Goal: Task Accomplishment & Management: Use online tool/utility

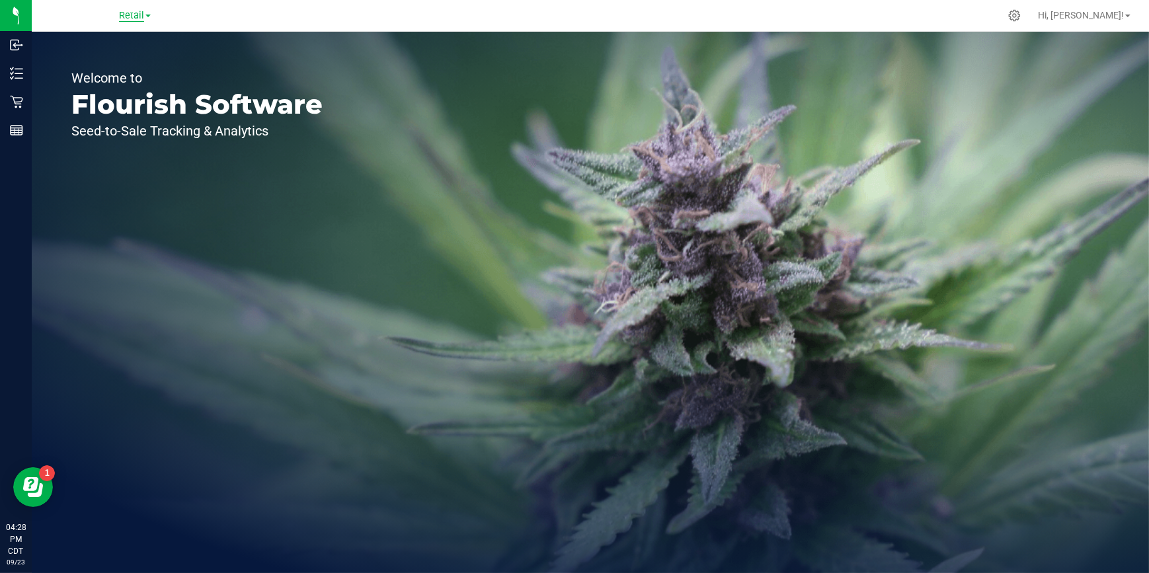
click at [132, 17] on span "Retail" at bounding box center [131, 16] width 25 height 12
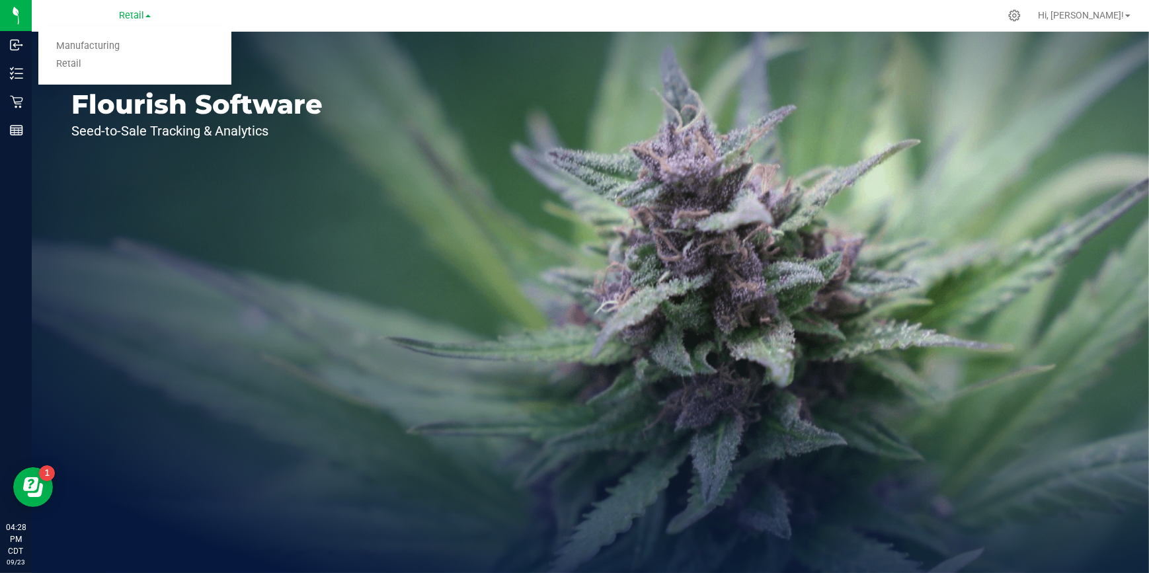
drag, startPoint x: 132, startPoint y: 17, endPoint x: 112, endPoint y: 46, distance: 35.7
click at [112, 46] on link "Manufacturing" at bounding box center [134, 47] width 193 height 18
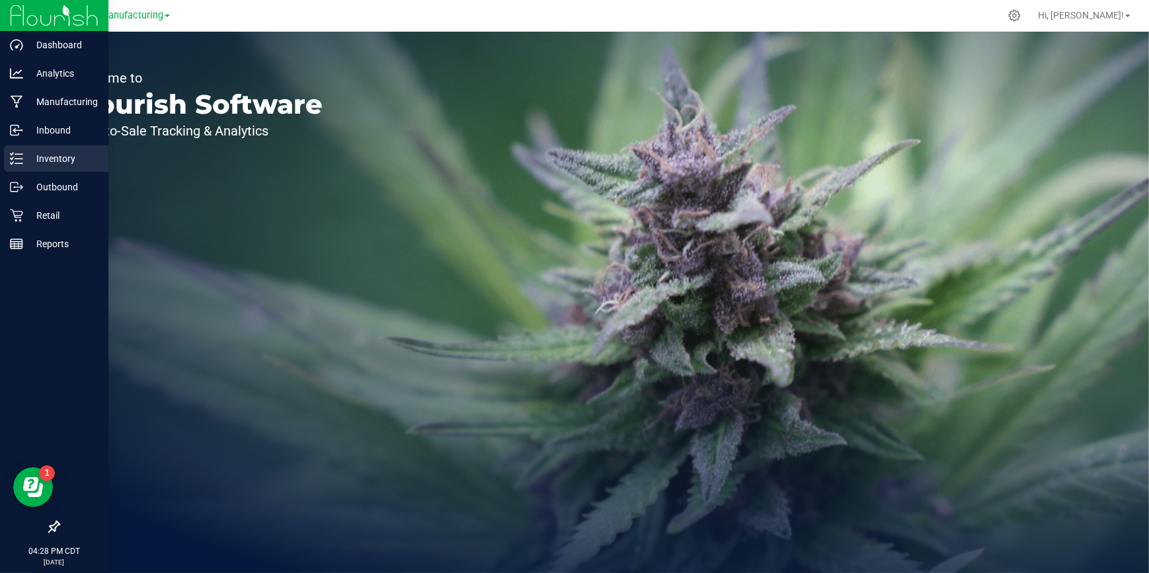
drag, startPoint x: 26, startPoint y: 161, endPoint x: 39, endPoint y: 162, distance: 12.6
click at [27, 162] on p "Inventory" at bounding box center [62, 159] width 79 height 16
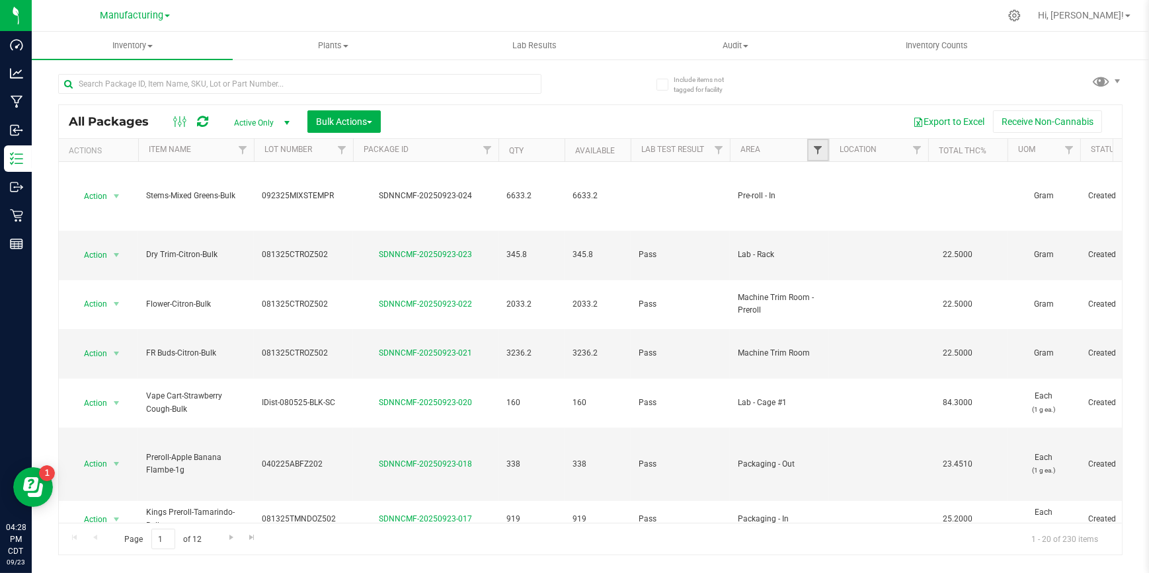
click at [815, 147] on span "Filter" at bounding box center [817, 150] width 11 height 11
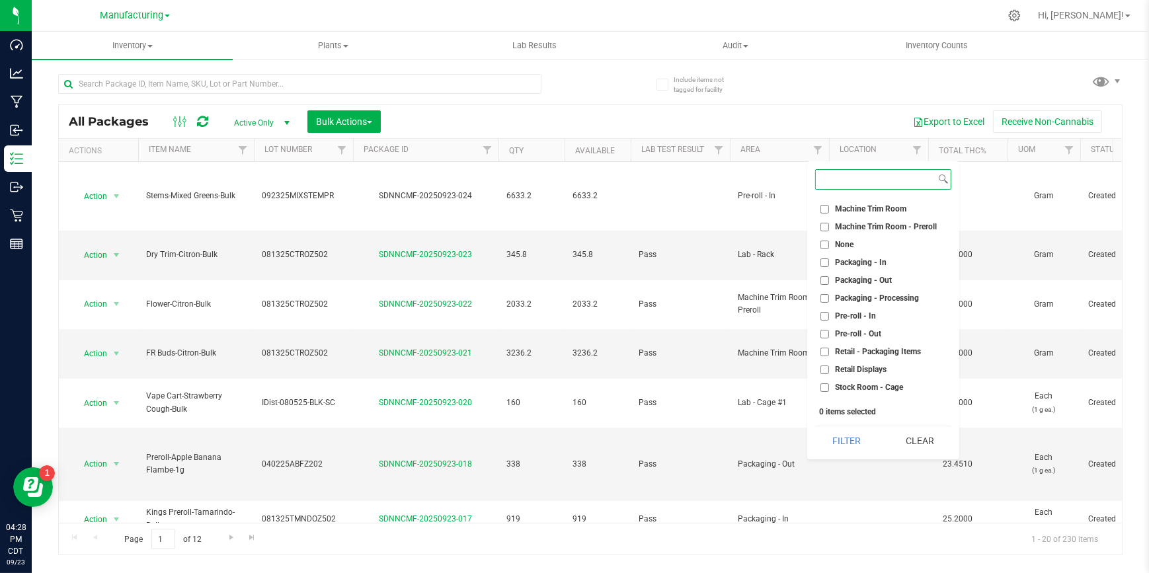
scroll to position [360, 0]
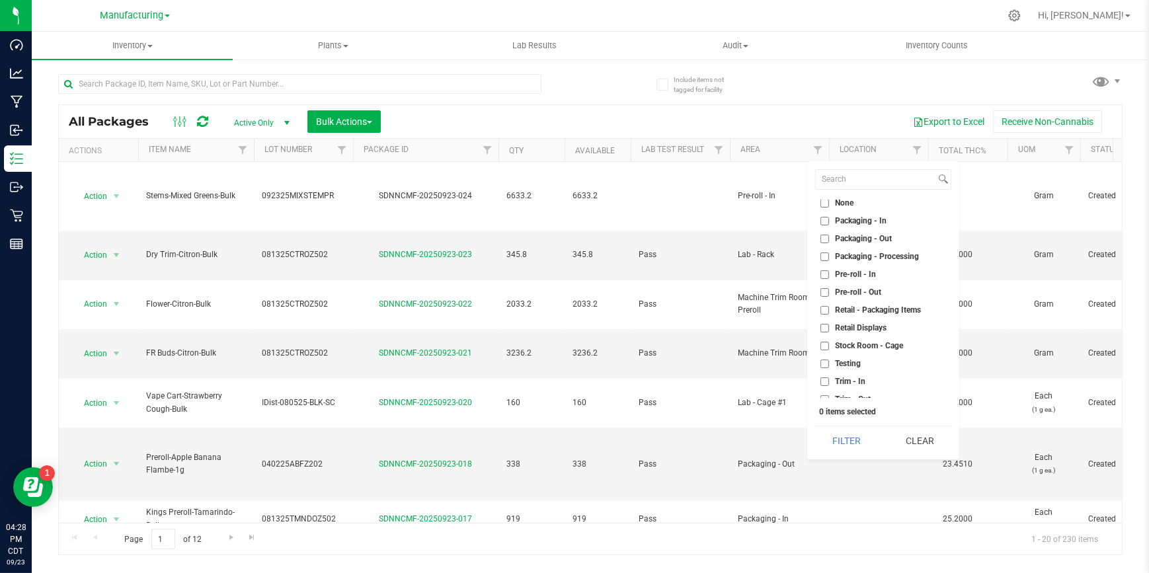
click at [824, 238] on input "Packaging - Out" at bounding box center [824, 239] width 9 height 9
checkbox input "true"
click at [839, 440] on button "Filter" at bounding box center [846, 440] width 63 height 29
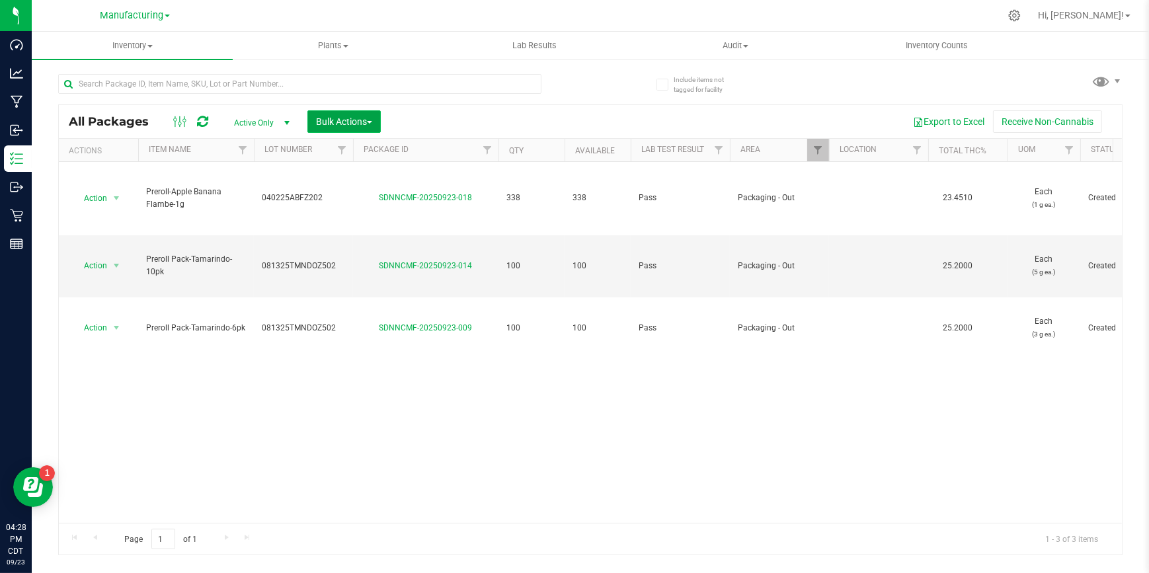
click at [362, 116] on span "Bulk Actions" at bounding box center [344, 121] width 56 height 11
click at [353, 178] on span "Add to outbound order" at bounding box center [360, 175] width 90 height 11
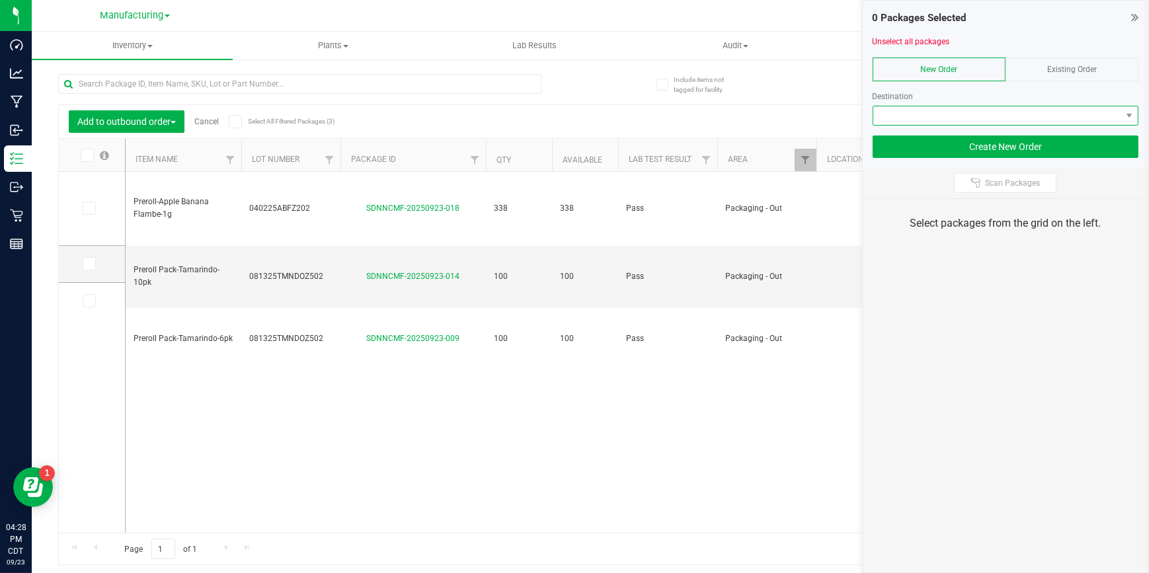
click at [945, 112] on span at bounding box center [997, 115] width 249 height 19
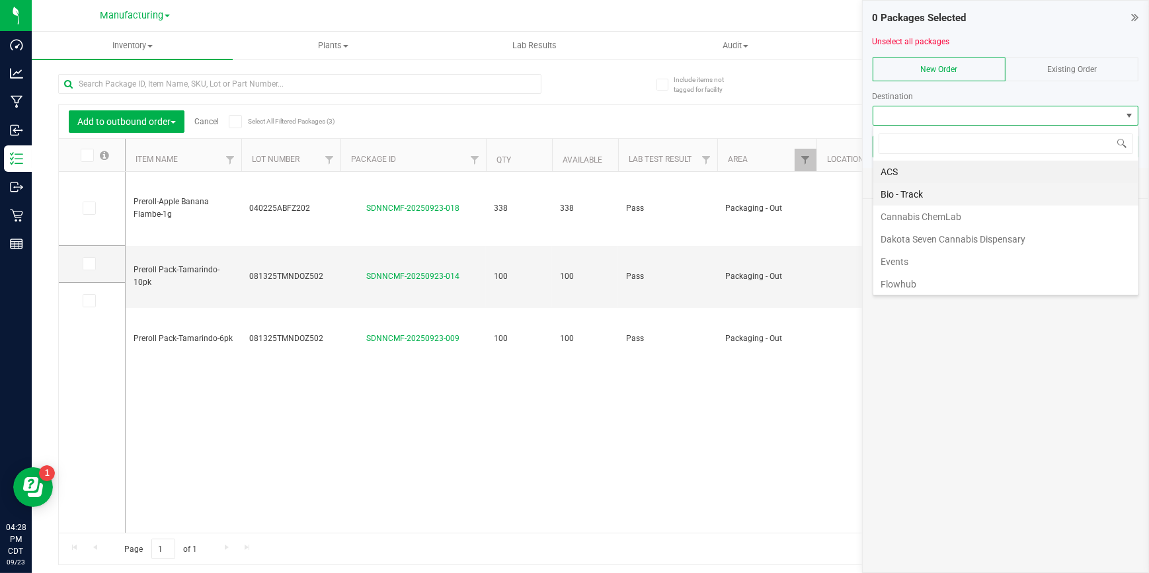
scroll to position [20, 266]
click at [911, 281] on li "Flowhub" at bounding box center [1005, 284] width 265 height 22
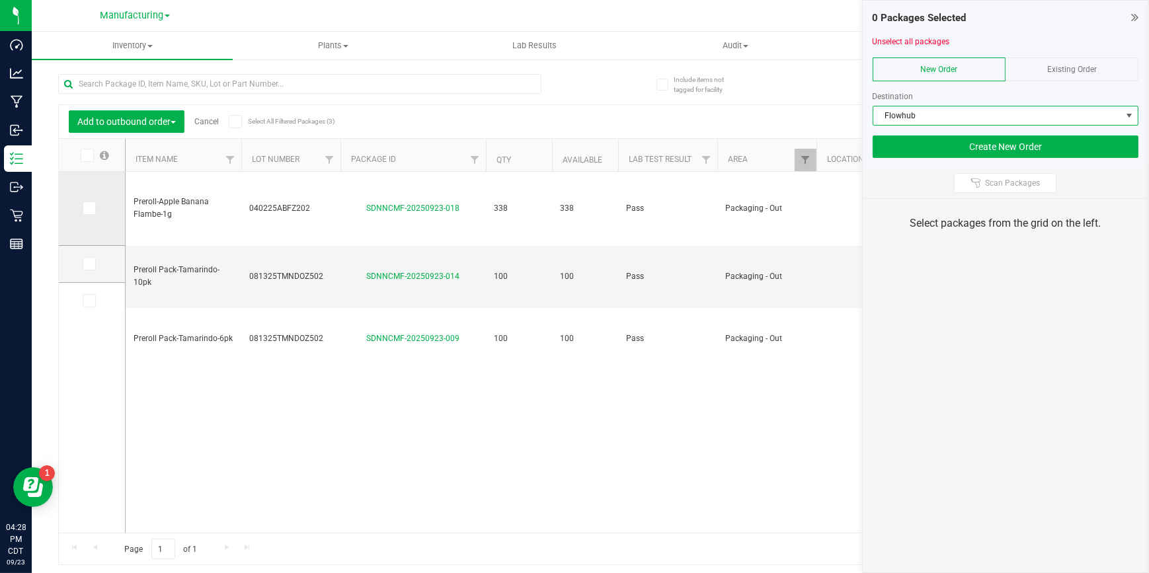
click at [92, 208] on icon at bounding box center [88, 208] width 9 height 0
click at [0, 0] on input "checkbox" at bounding box center [0, 0] width 0 height 0
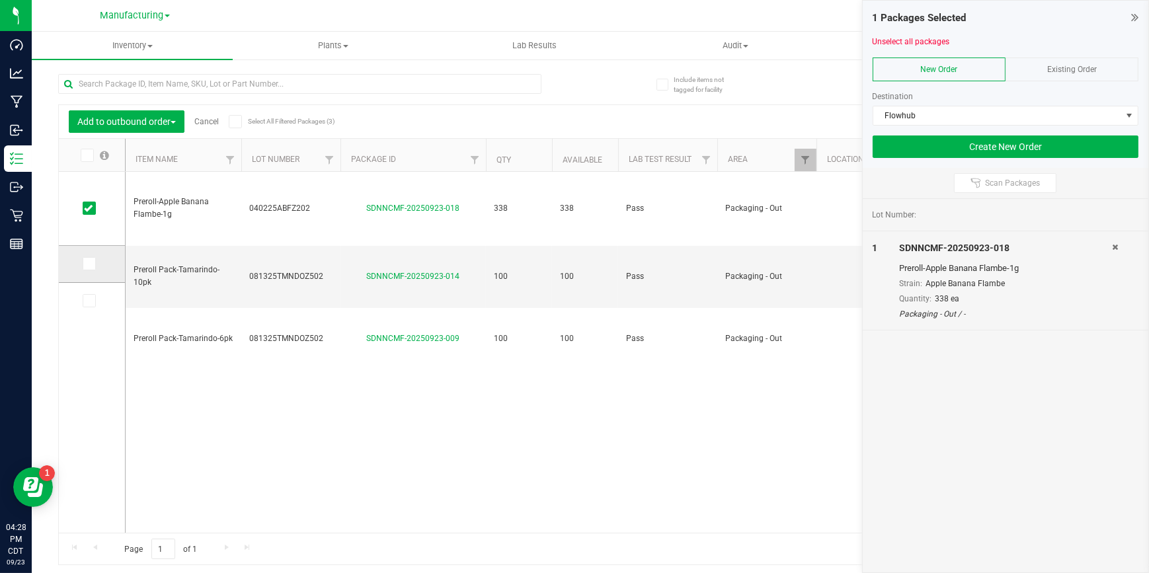
click at [87, 264] on icon at bounding box center [88, 264] width 9 height 0
click at [0, 0] on input "checkbox" at bounding box center [0, 0] width 0 height 0
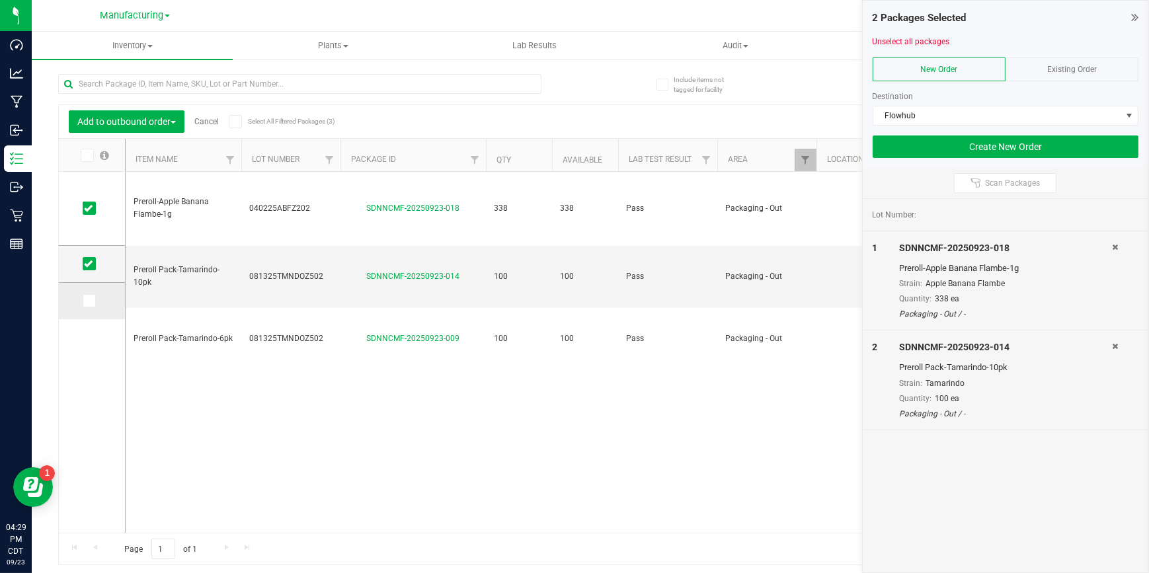
click at [88, 301] on icon at bounding box center [88, 301] width 9 height 0
click at [0, 0] on input "checkbox" at bounding box center [0, 0] width 0 height 0
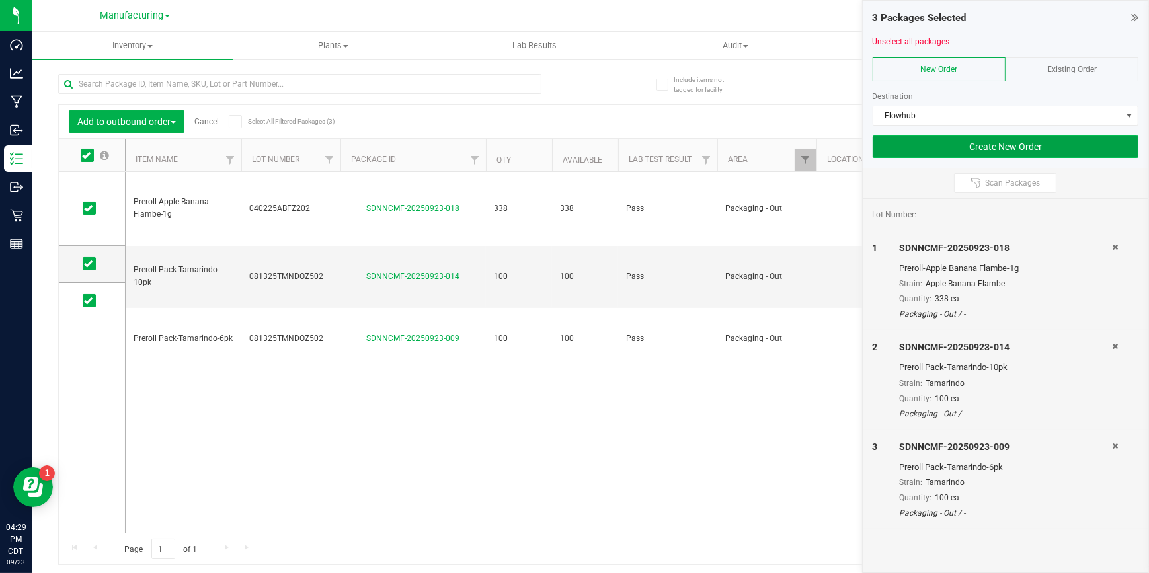
click at [1026, 148] on button "Create New Order" at bounding box center [1006, 147] width 266 height 22
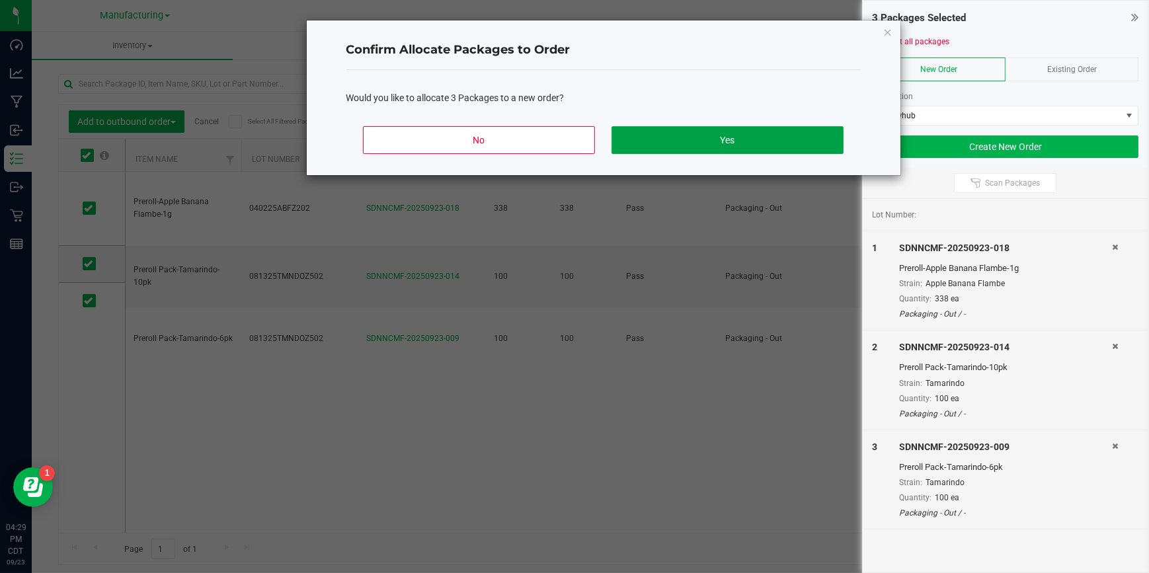
click at [793, 137] on button "Yes" at bounding box center [726, 140] width 231 height 28
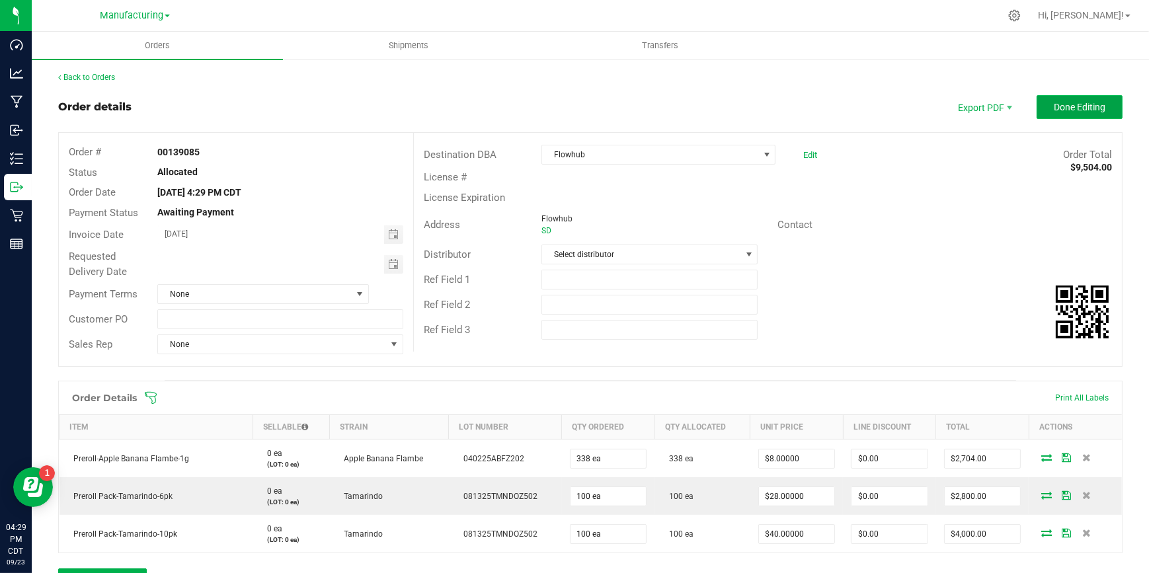
click at [1058, 99] on button "Done Editing" at bounding box center [1079, 107] width 86 height 24
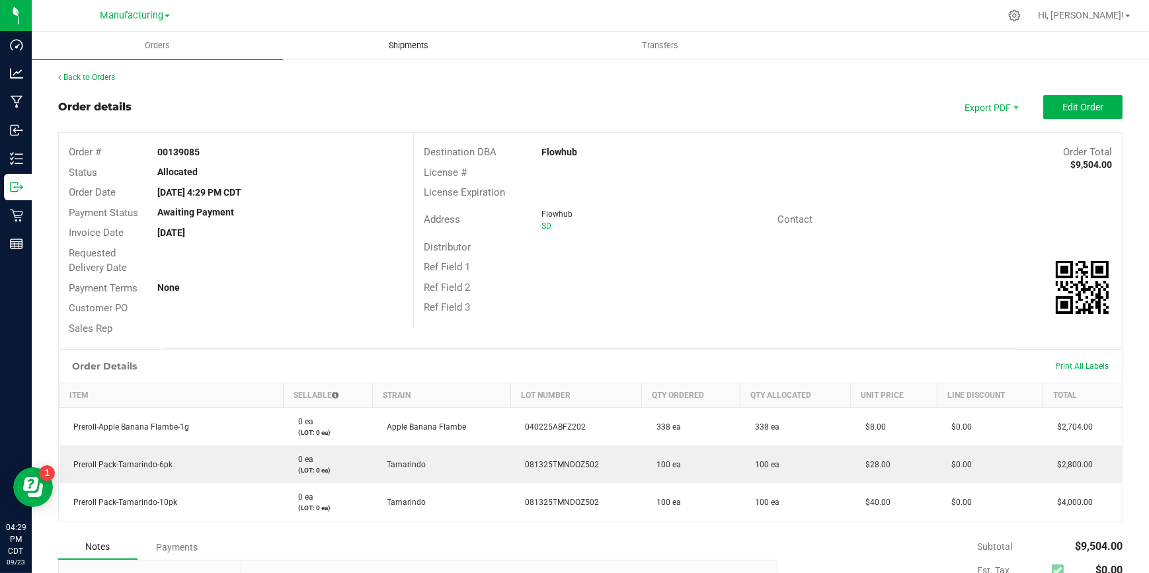
click at [403, 46] on span "Shipments" at bounding box center [408, 46] width 75 height 12
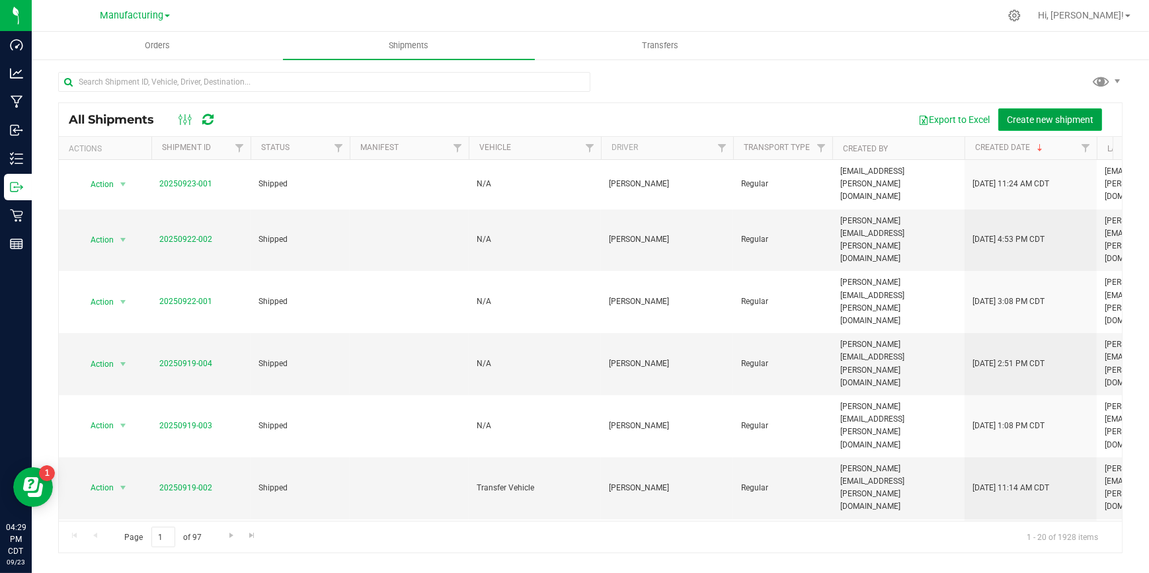
click at [1053, 114] on span "Create new shipment" at bounding box center [1050, 119] width 87 height 11
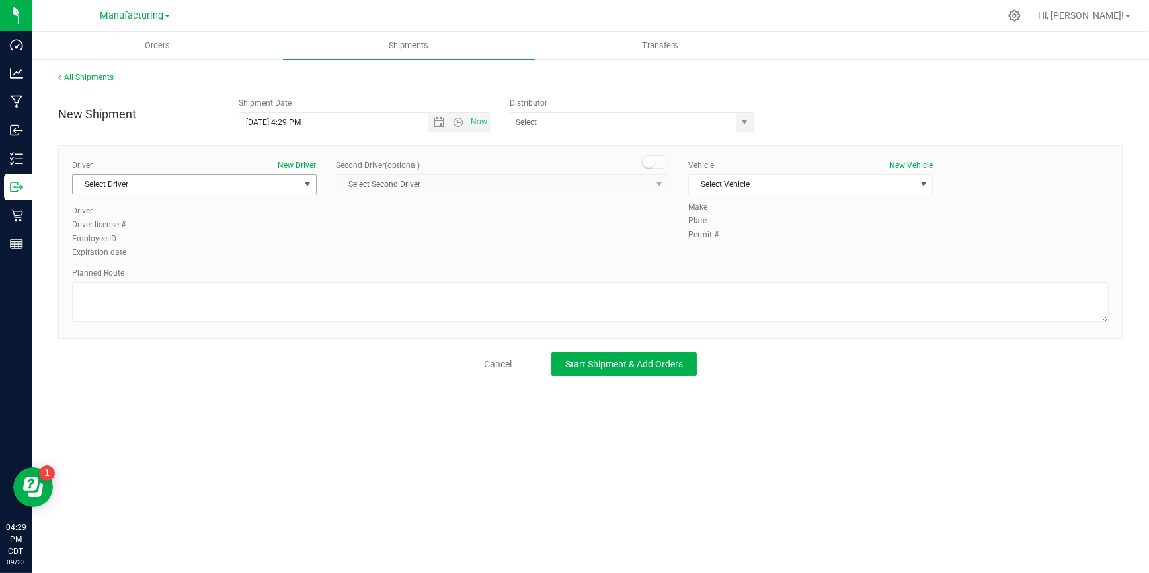
click at [288, 181] on span "Select Driver" at bounding box center [186, 184] width 227 height 19
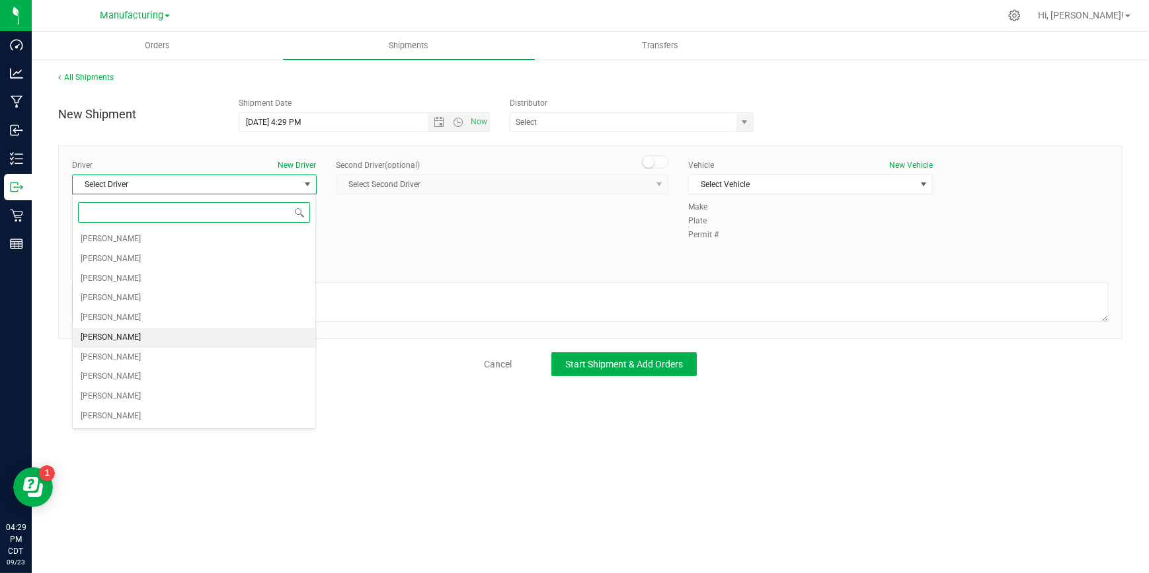
click at [101, 330] on span "[PERSON_NAME]" at bounding box center [111, 337] width 60 height 17
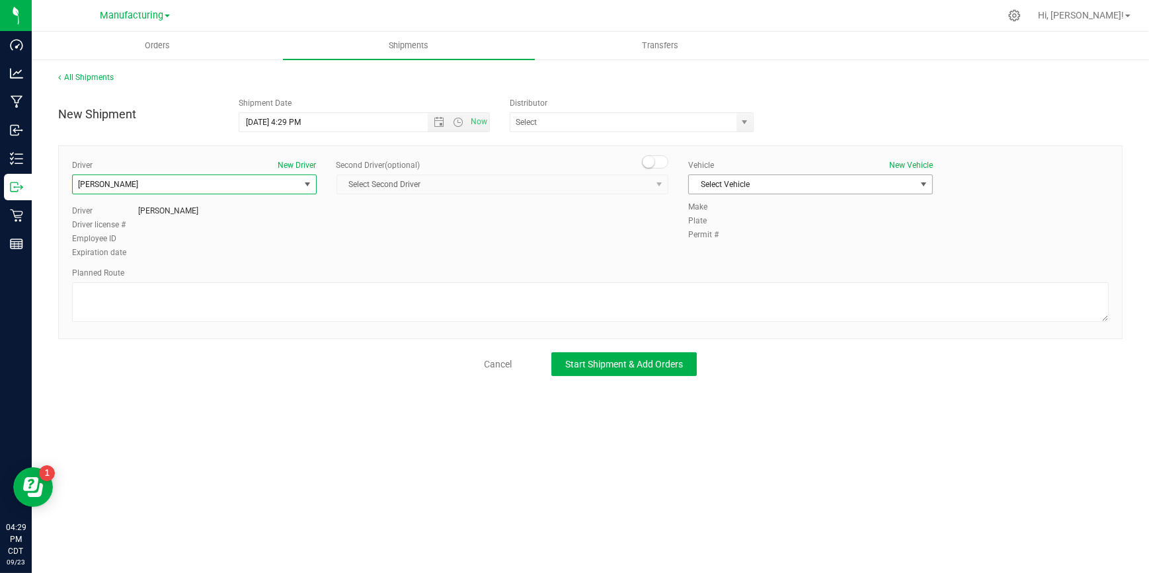
click at [723, 180] on span "Select Vehicle" at bounding box center [802, 184] width 227 height 19
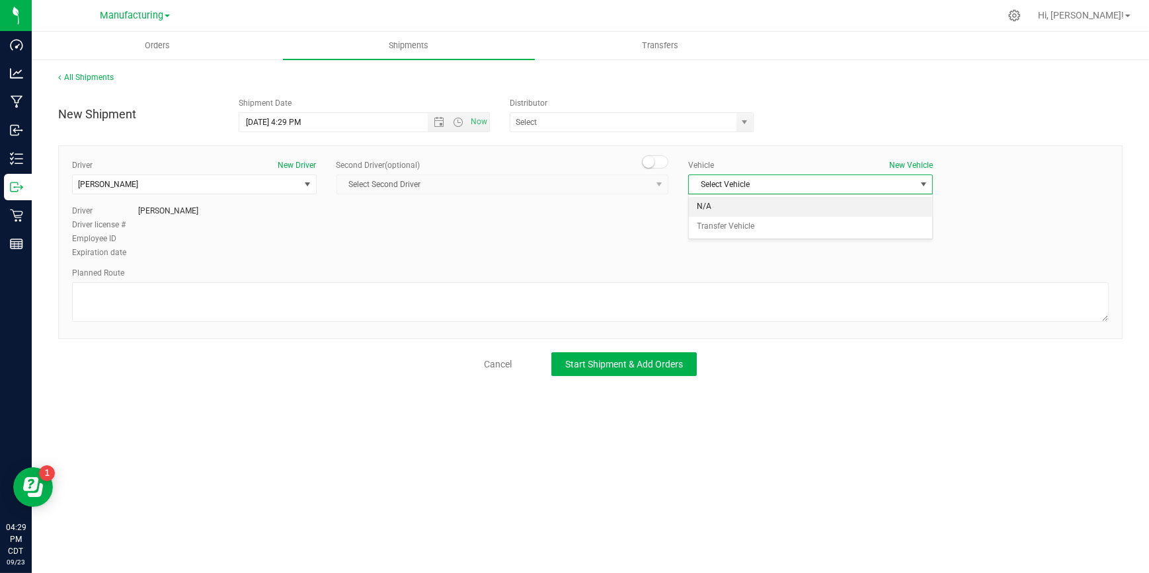
click at [714, 208] on li "N/A" at bounding box center [810, 207] width 243 height 20
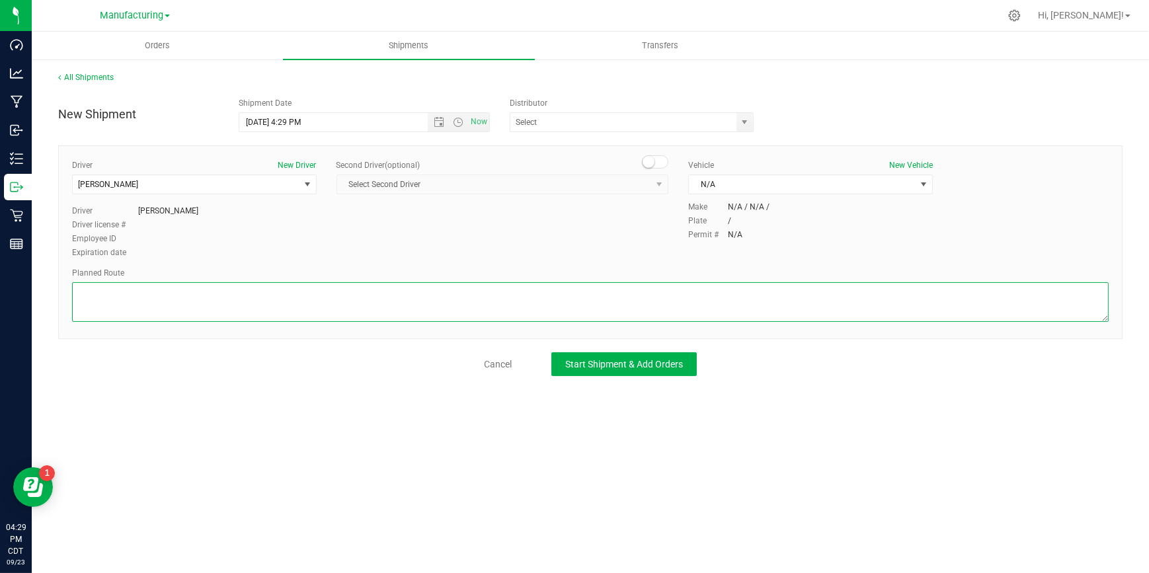
click at [246, 297] on textarea at bounding box center [590, 302] width 1036 height 40
type textarea "Packaging to Stock Room/Flowhub"
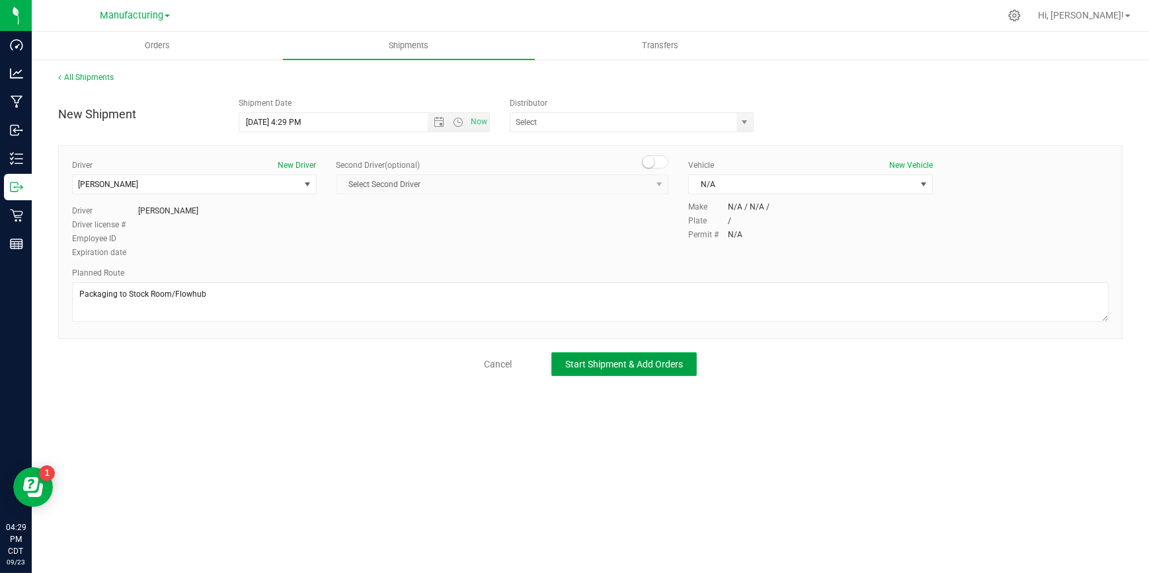
click at [645, 360] on span "Start Shipment & Add Orders" at bounding box center [624, 364] width 118 height 11
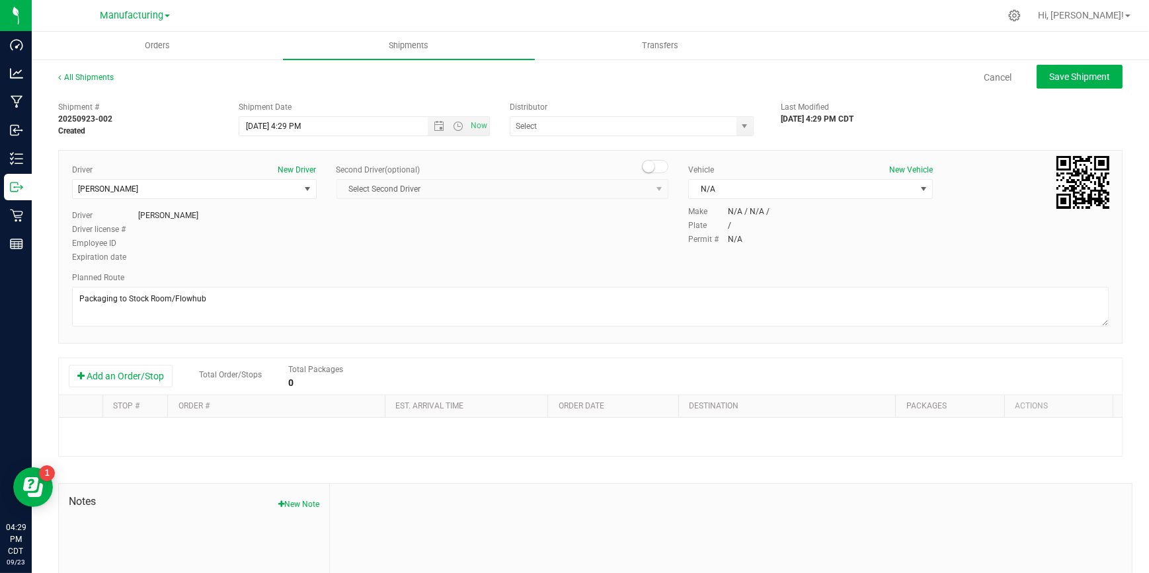
scroll to position [33, 0]
click at [145, 376] on button "Add an Order/Stop" at bounding box center [121, 376] width 104 height 22
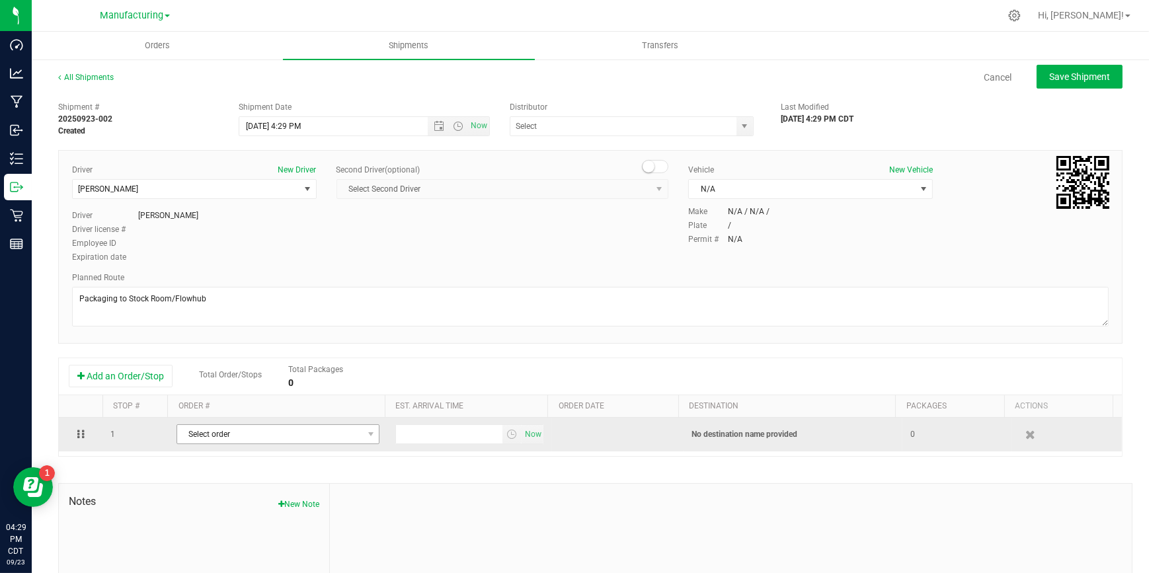
click at [265, 435] on span "Select order" at bounding box center [270, 434] width 186 height 19
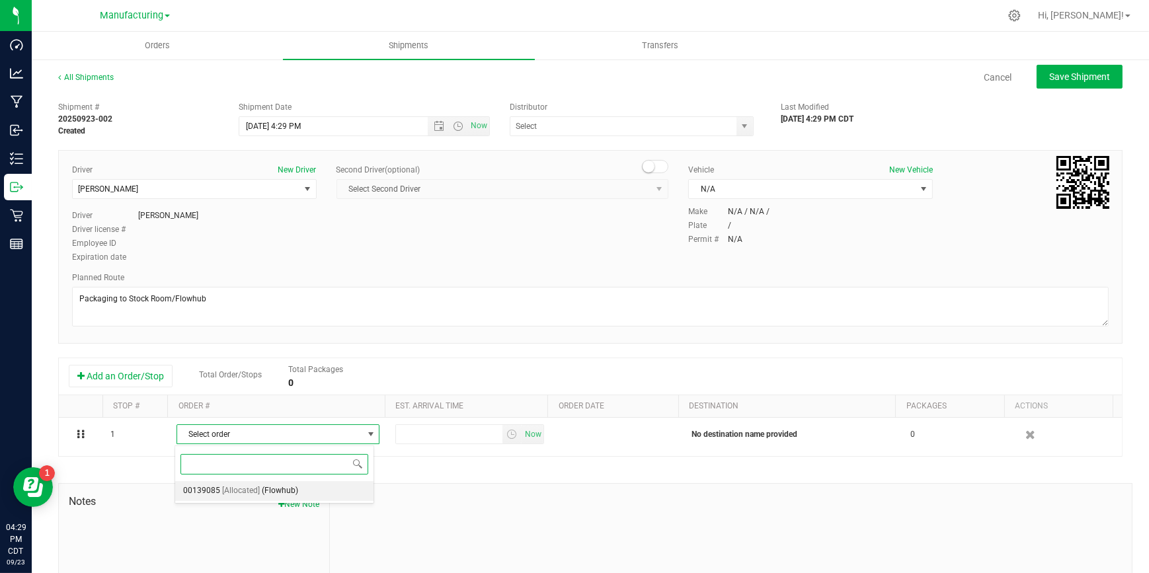
click at [262, 489] on span "(Flowhub)" at bounding box center [280, 491] width 36 height 17
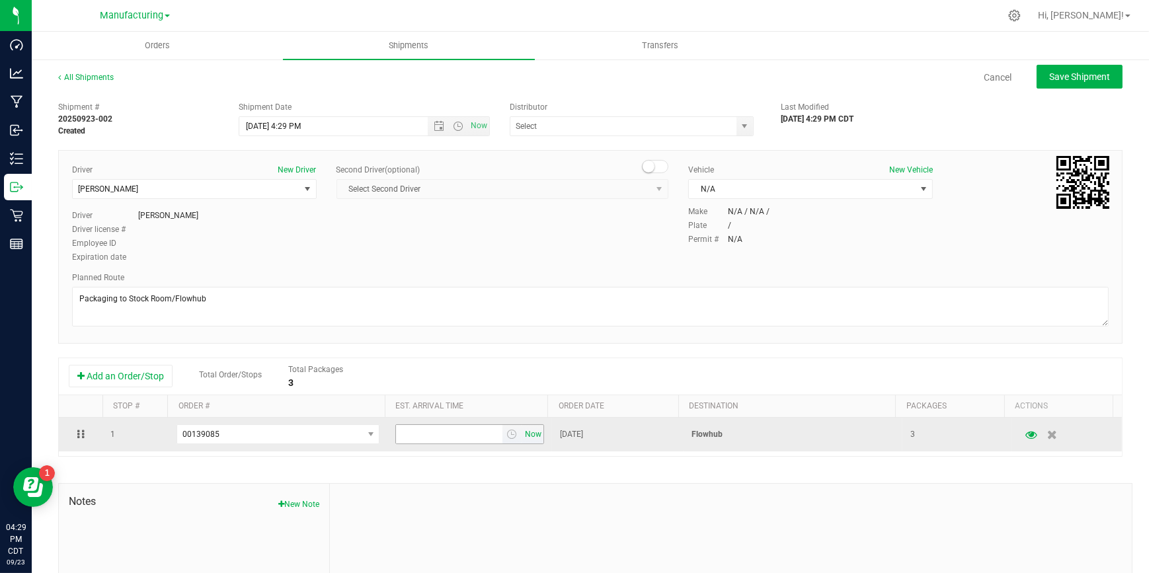
click at [522, 434] on span "Now" at bounding box center [533, 434] width 22 height 19
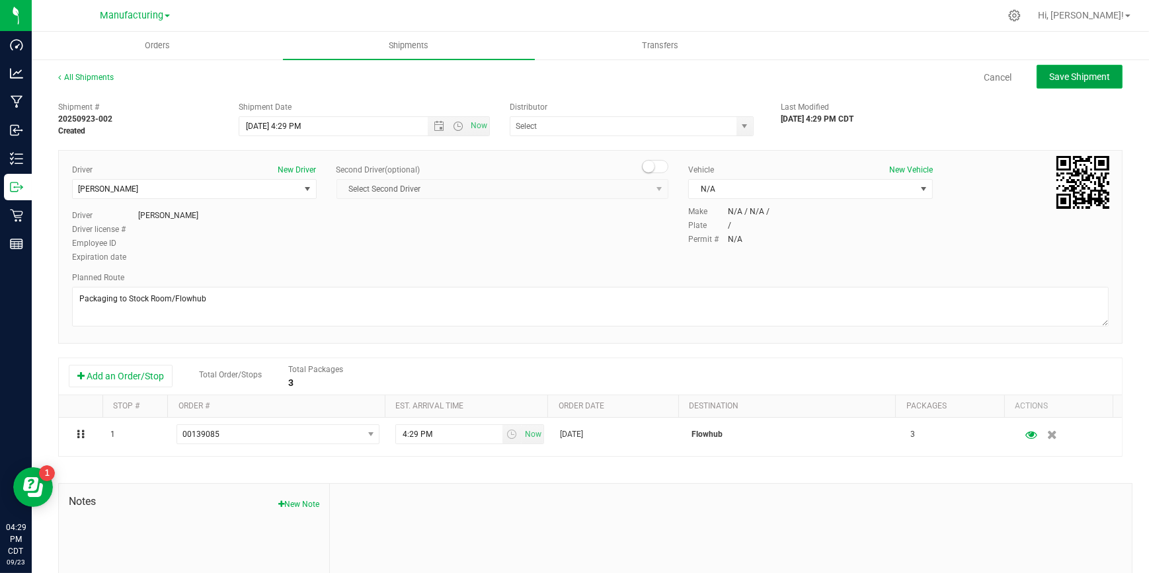
click at [1080, 75] on span "Save Shipment" at bounding box center [1079, 76] width 61 height 11
type input "[DATE] 9:29 PM"
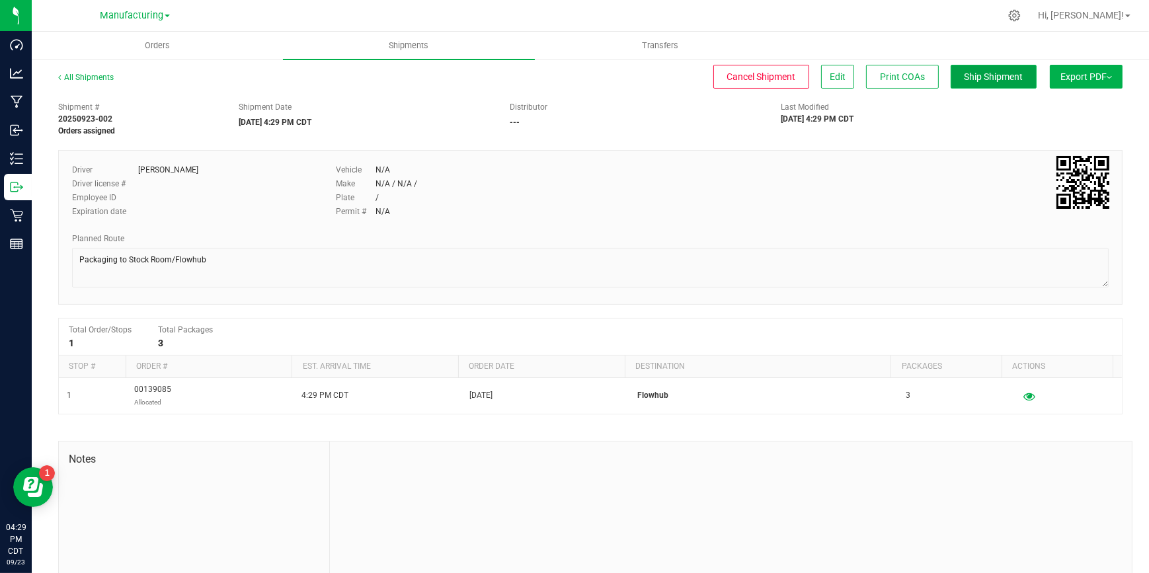
click at [984, 76] on span "Ship Shipment" at bounding box center [993, 76] width 59 height 11
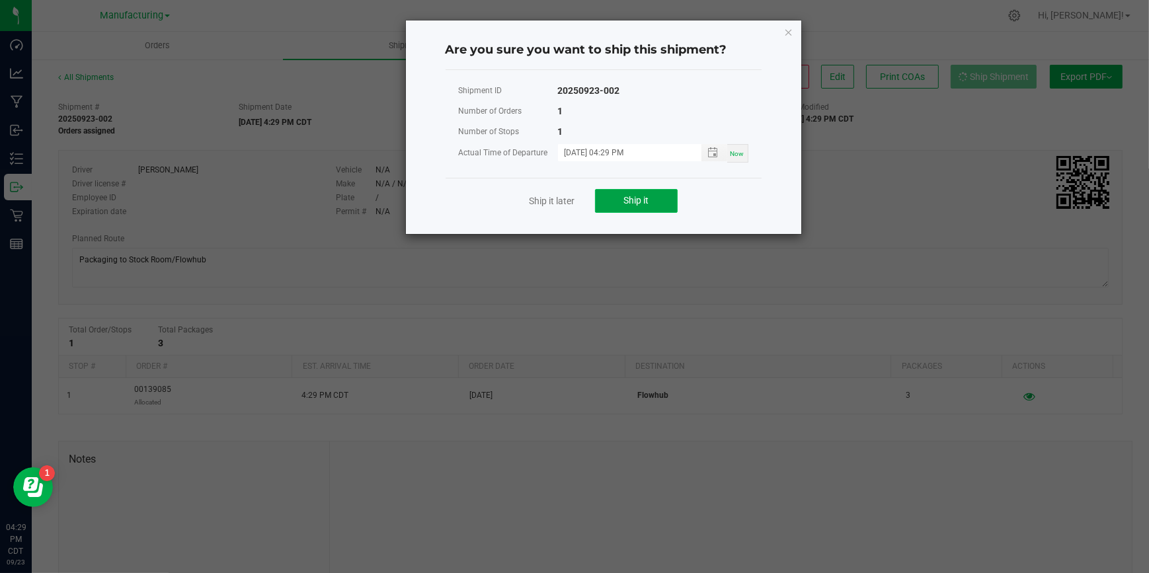
click at [655, 198] on button "Ship it" at bounding box center [636, 201] width 83 height 24
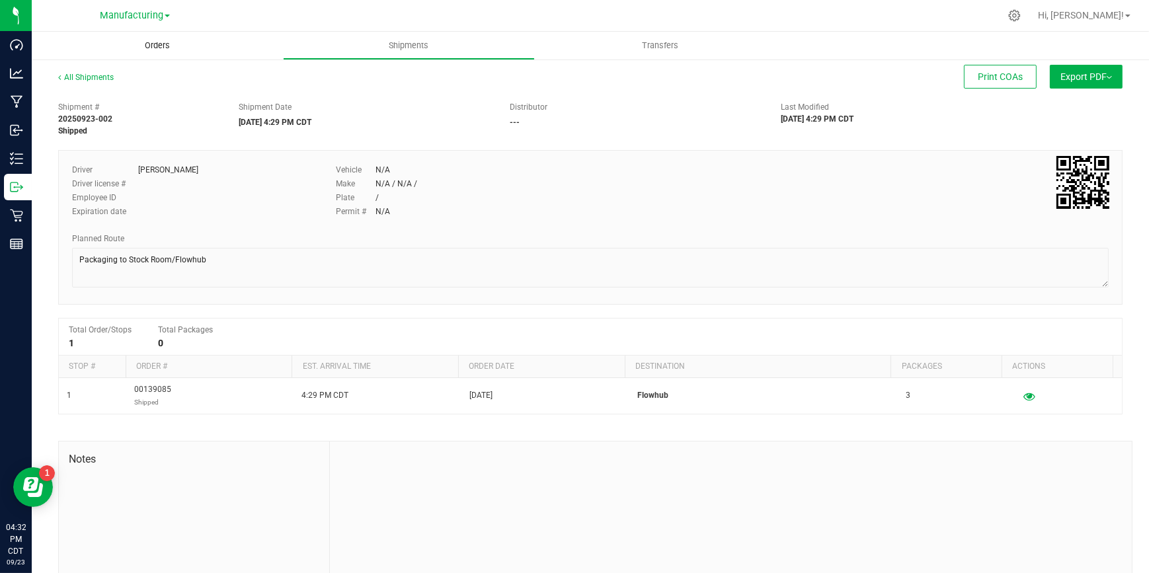
click at [157, 44] on span "Orders" at bounding box center [157, 46] width 61 height 12
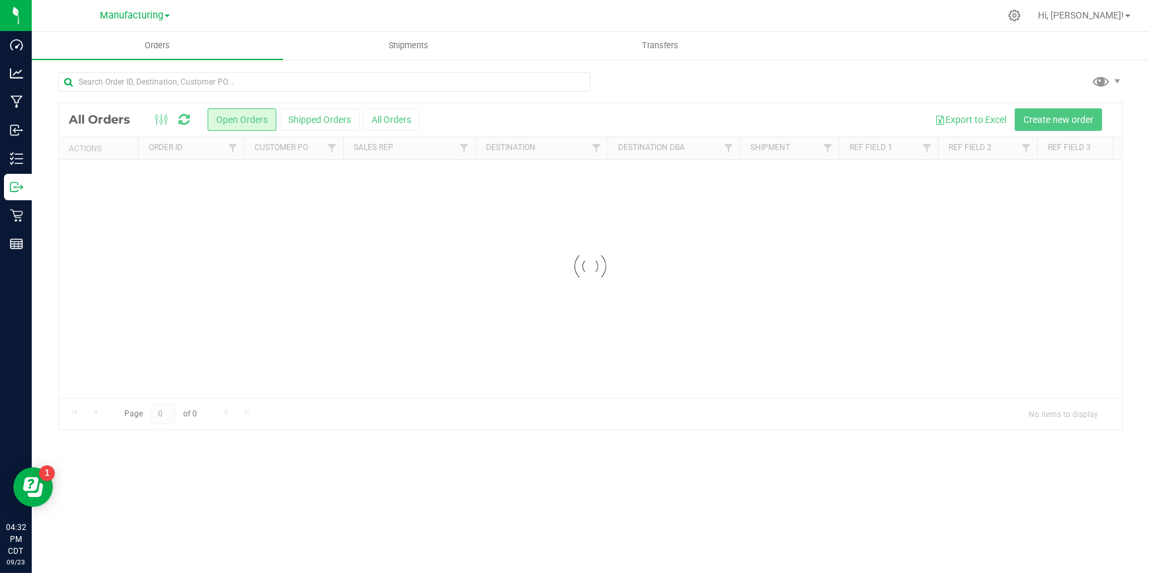
click at [308, 124] on div at bounding box center [590, 266] width 1063 height 327
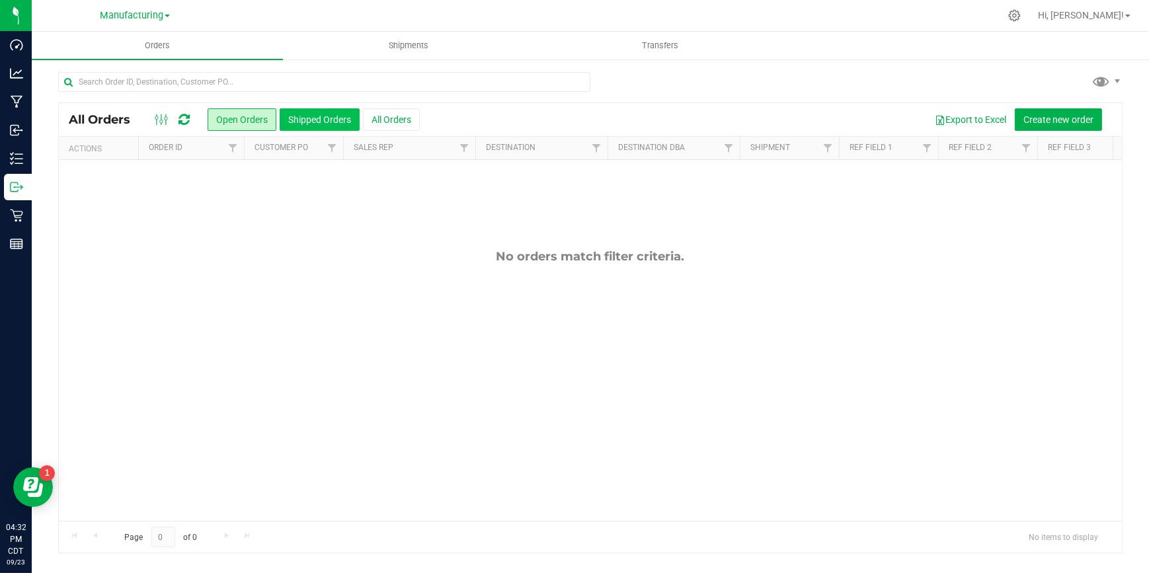
click at [318, 120] on button "Shipped Orders" at bounding box center [320, 119] width 80 height 22
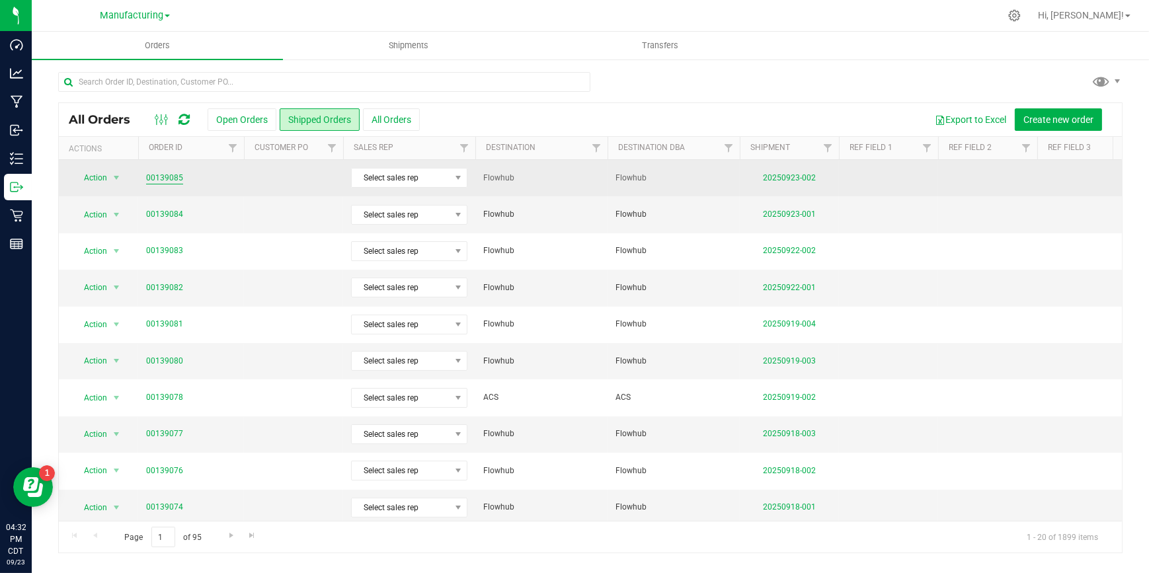
click at [172, 177] on link "00139085" at bounding box center [164, 178] width 37 height 13
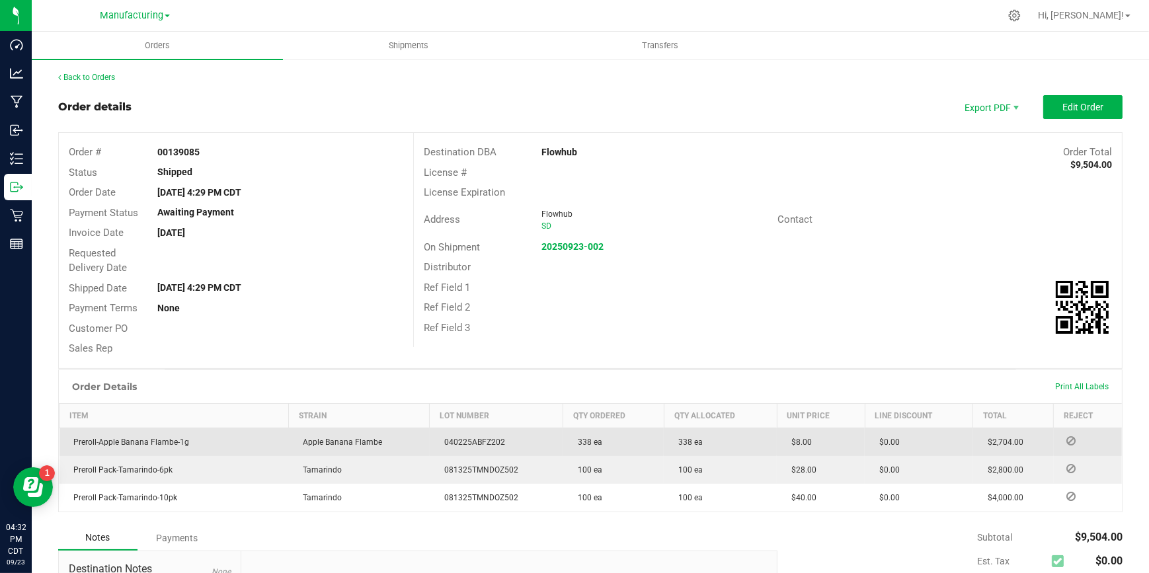
click at [410, 440] on td "Apple Banana Flambe" at bounding box center [358, 442] width 141 height 28
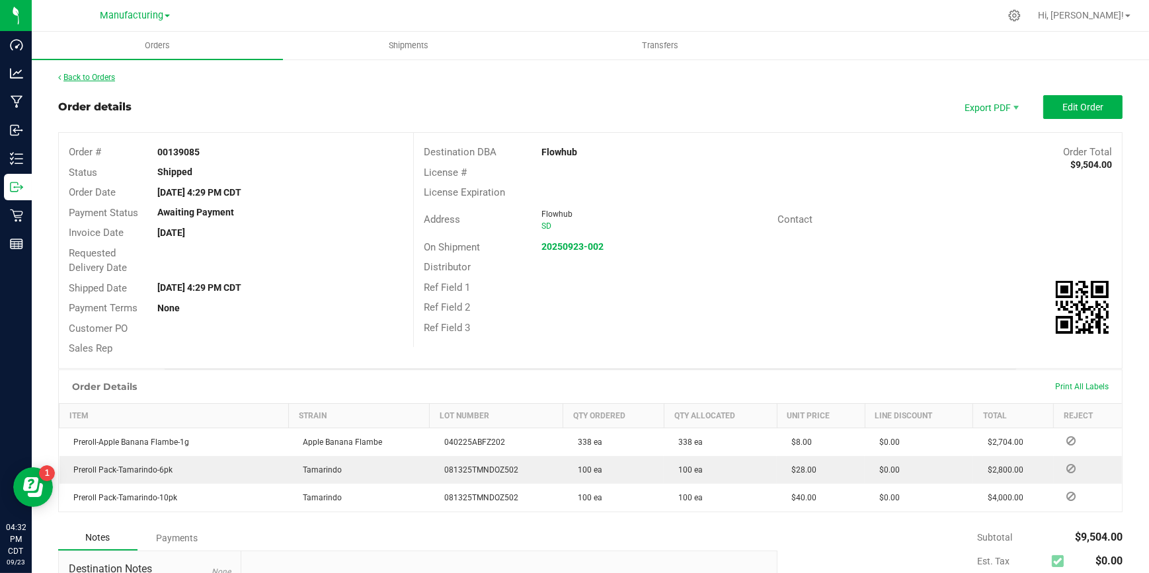
click at [98, 79] on link "Back to Orders" at bounding box center [86, 77] width 57 height 9
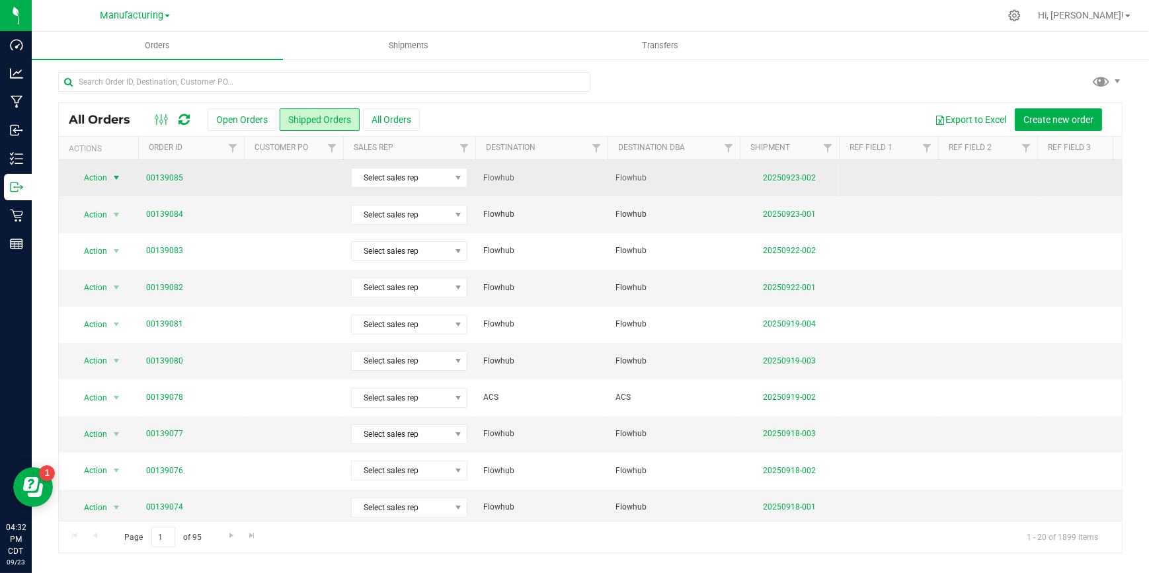
click at [90, 173] on span "Action" at bounding box center [90, 178] width 36 height 19
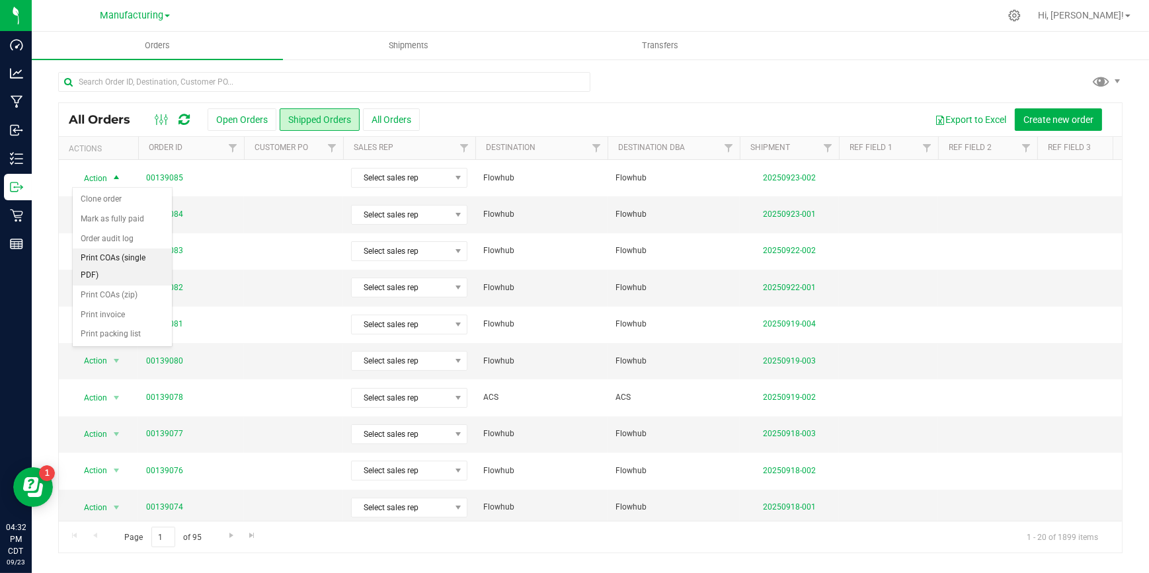
click at [102, 261] on li "Print COAs (single PDF)" at bounding box center [122, 267] width 99 height 36
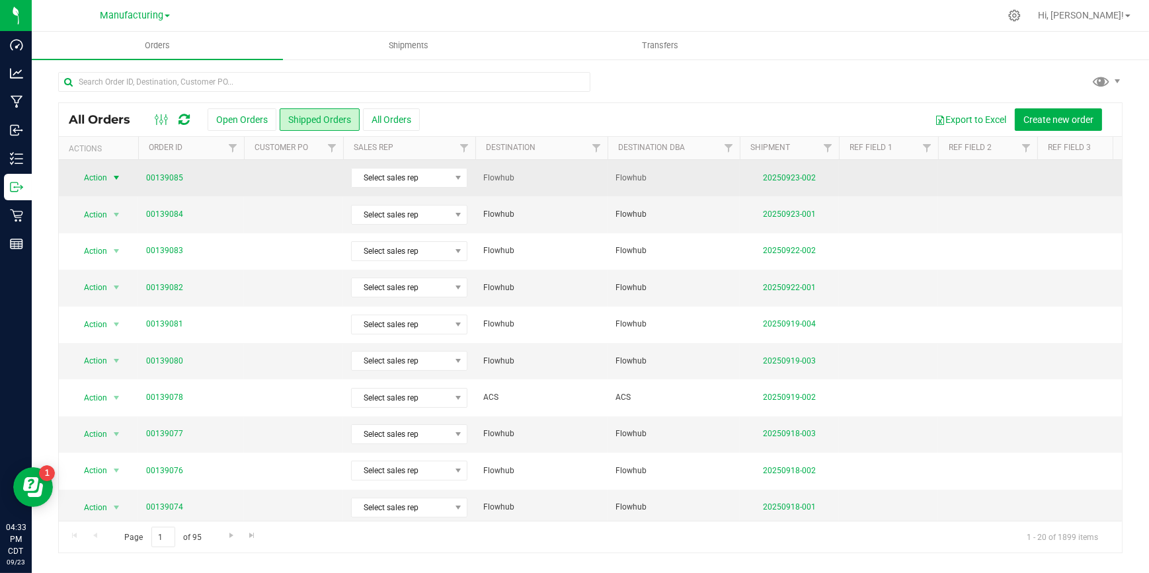
click at [88, 178] on span "Action" at bounding box center [90, 178] width 36 height 19
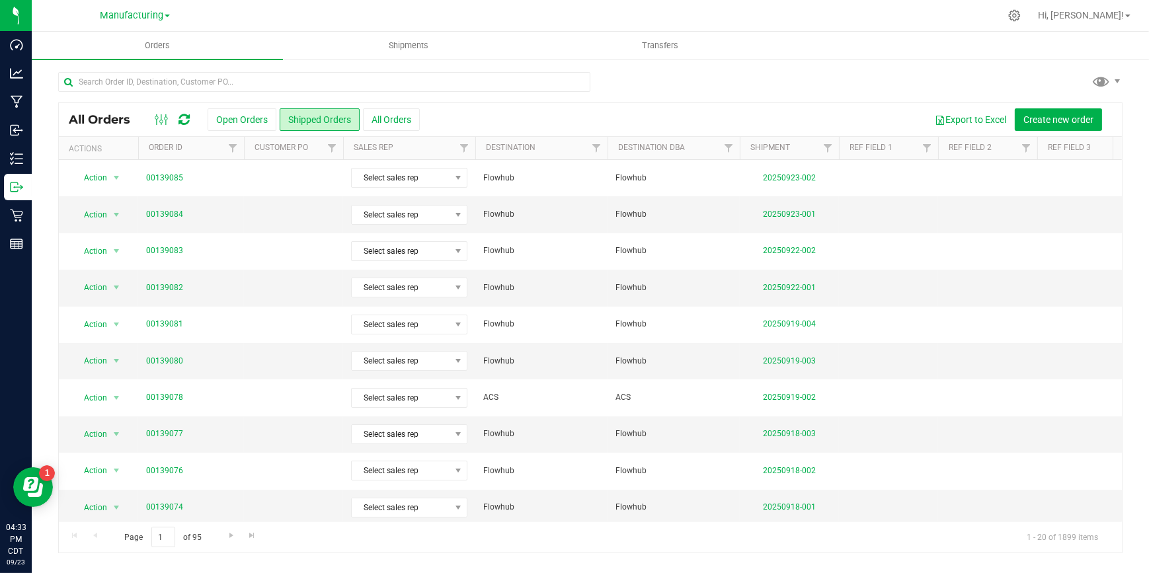
click at [611, 103] on div "All Orders Open Orders Shipped Orders All Orders Export to Excel Create new ord…" at bounding box center [590, 119] width 1063 height 33
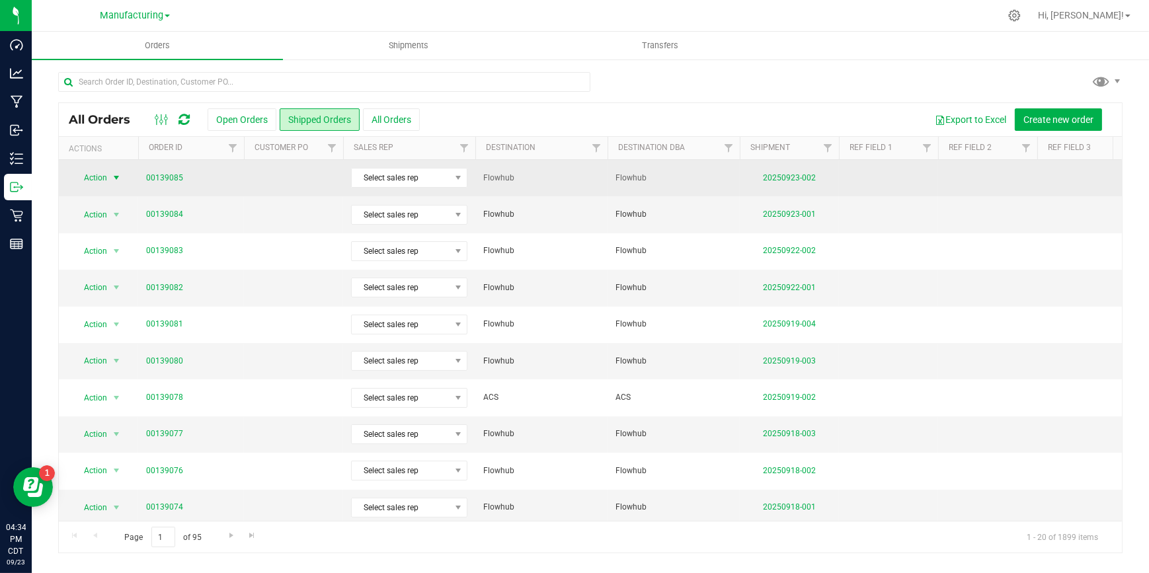
click at [98, 172] on span "Action" at bounding box center [90, 178] width 36 height 19
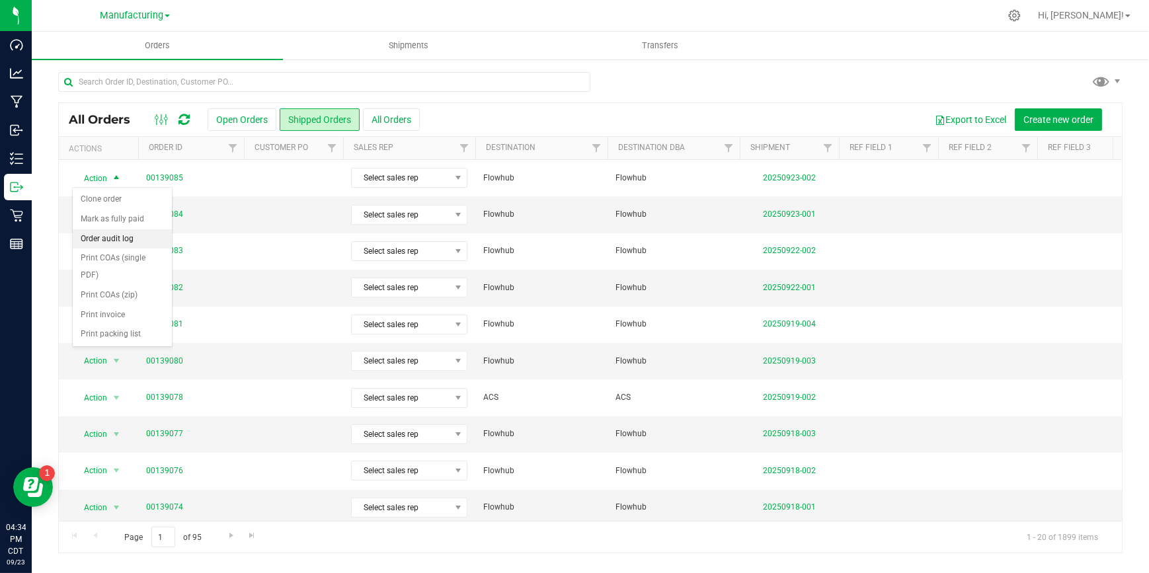
click at [104, 239] on li "Order audit log" at bounding box center [122, 239] width 99 height 20
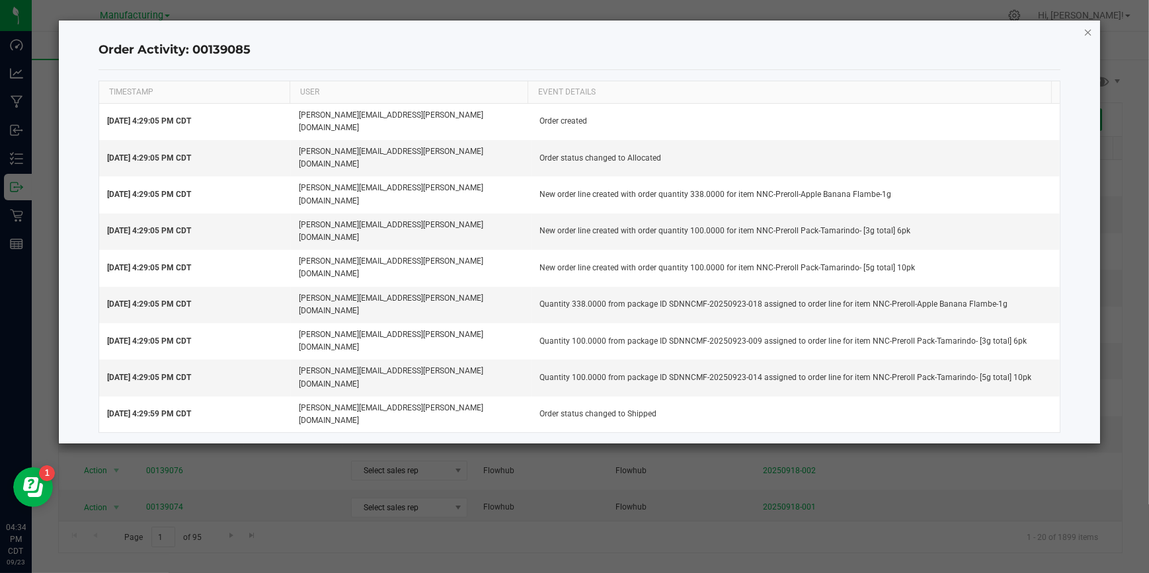
click at [1085, 30] on icon "button" at bounding box center [1087, 32] width 9 height 16
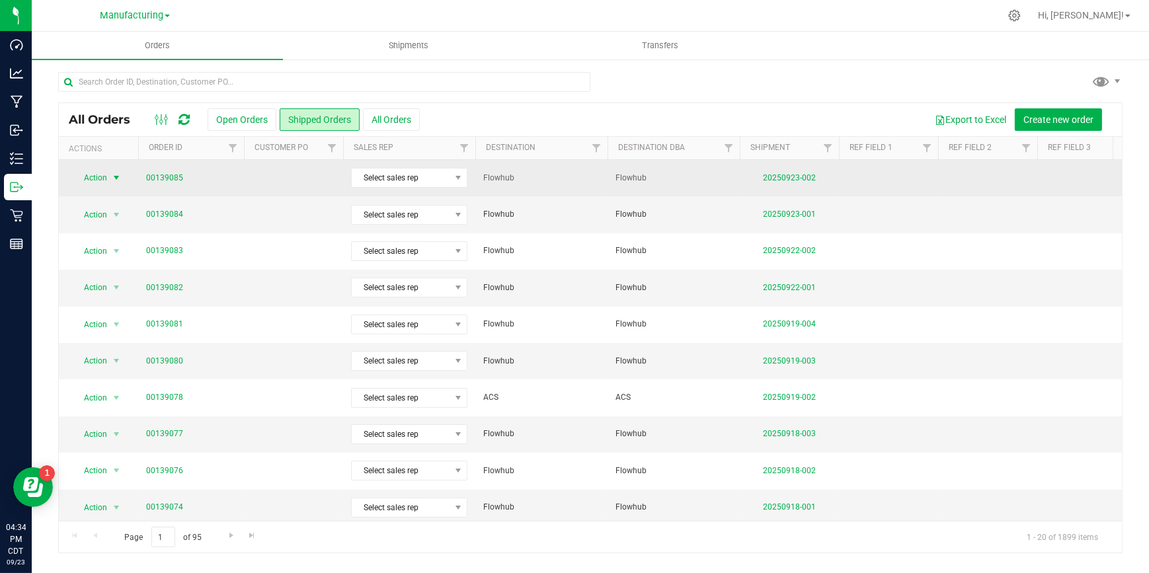
click at [95, 176] on span "Action" at bounding box center [90, 178] width 36 height 19
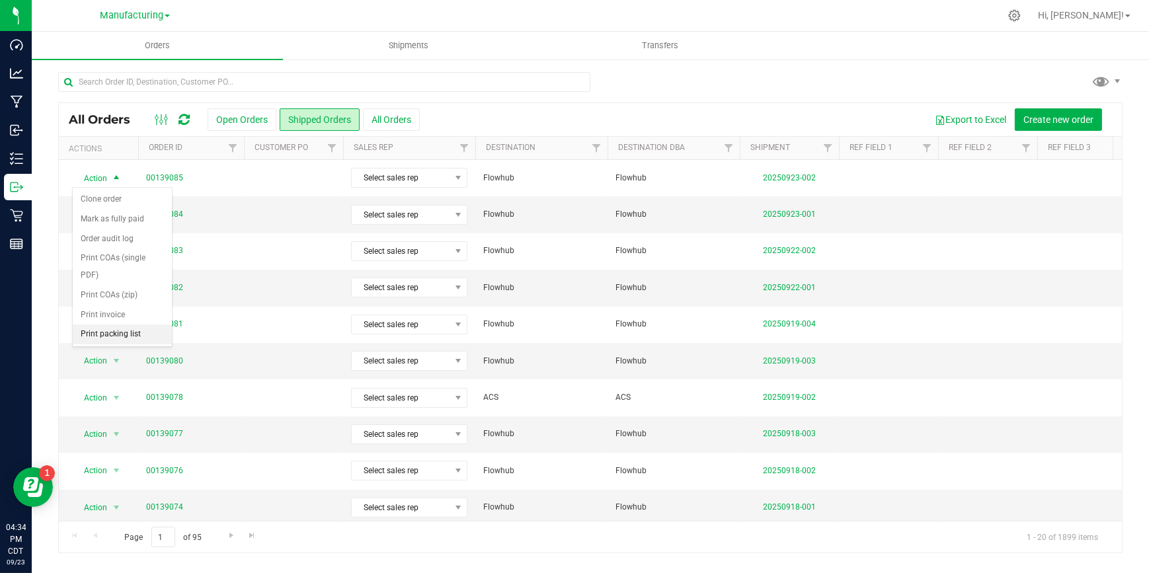
click at [96, 325] on li "Print packing list" at bounding box center [122, 335] width 99 height 20
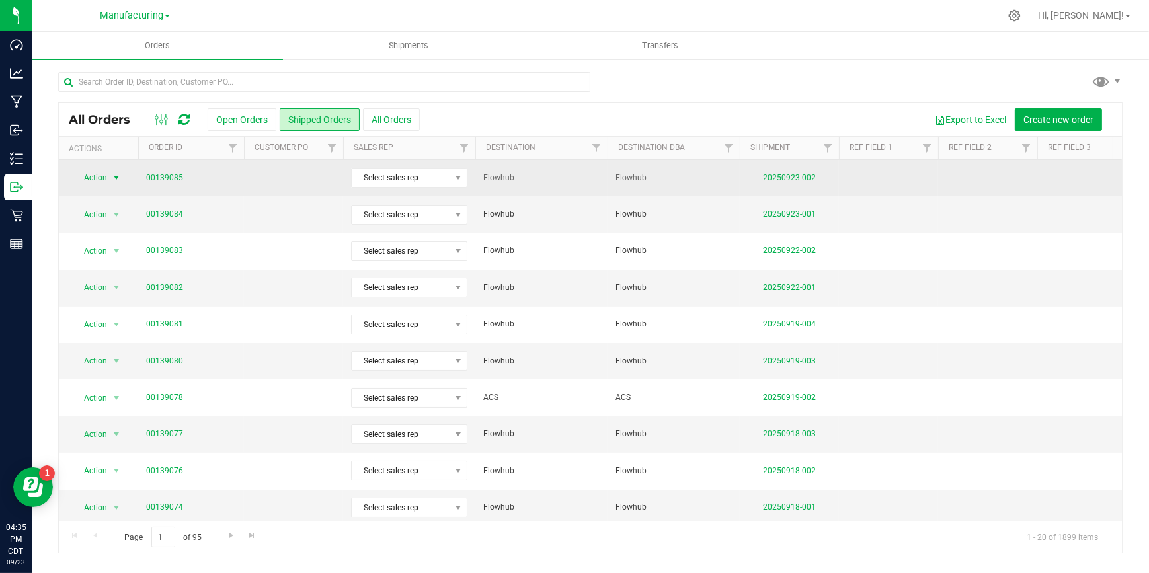
click at [96, 178] on span "Action" at bounding box center [90, 178] width 36 height 19
click at [791, 178] on link "20250923-002" at bounding box center [789, 177] width 53 height 9
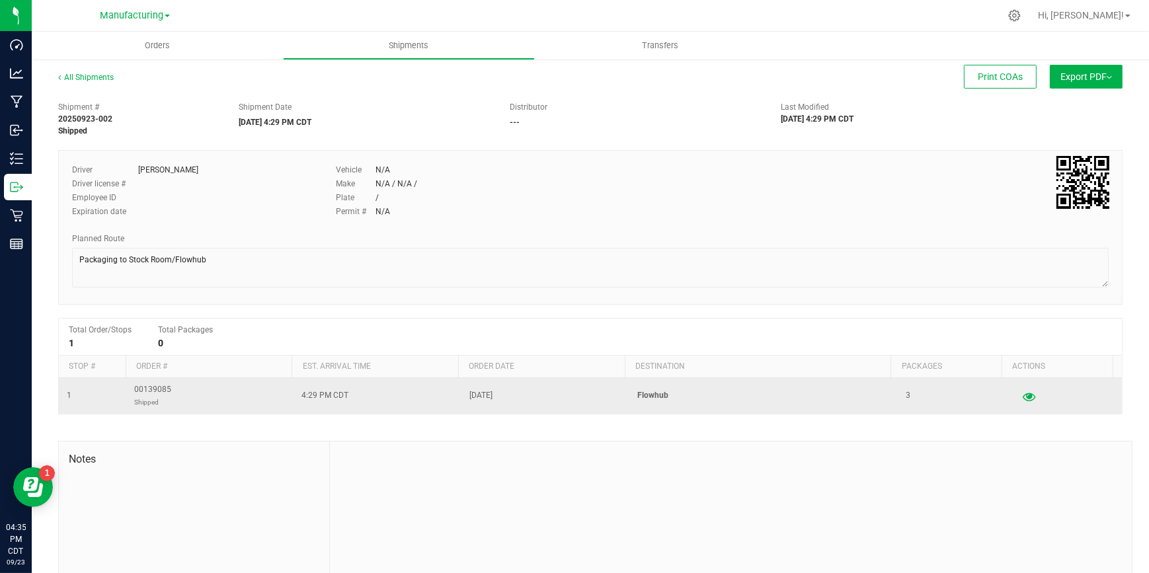
click at [1019, 395] on button "button" at bounding box center [1029, 395] width 24 height 21
